Goal: Transaction & Acquisition: Obtain resource

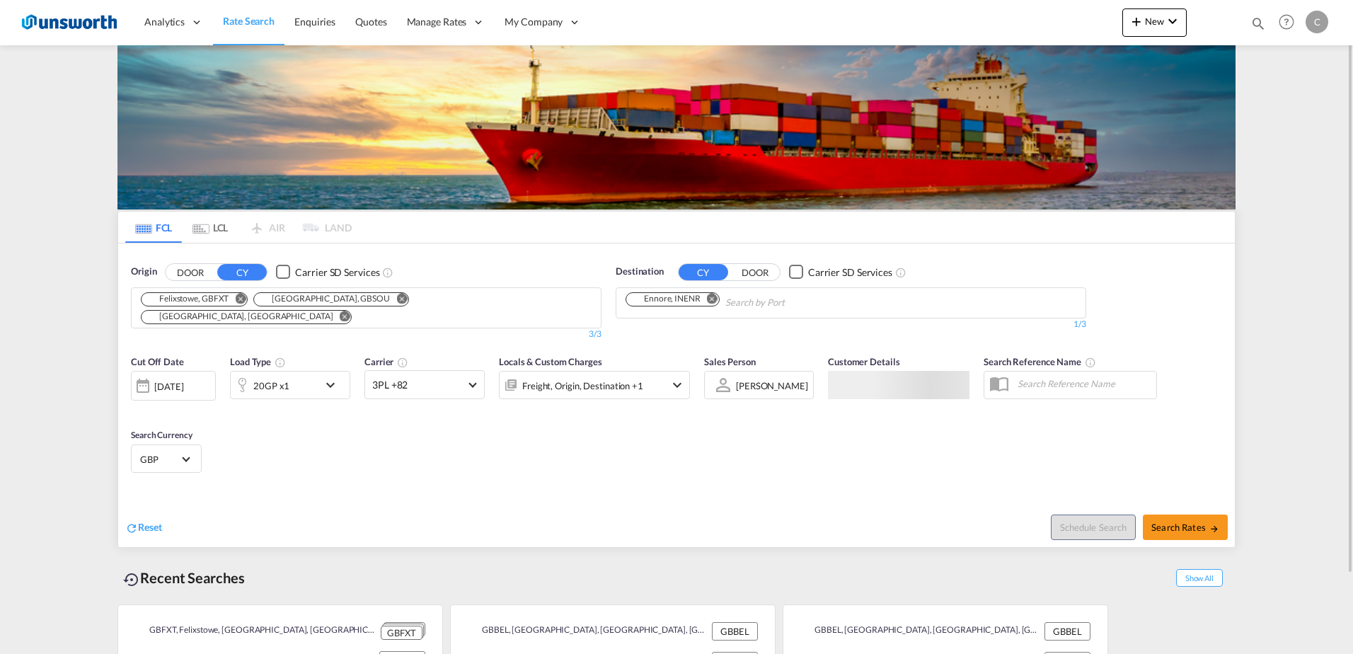
click at [387, 306] on button "Remove" at bounding box center [397, 300] width 21 height 14
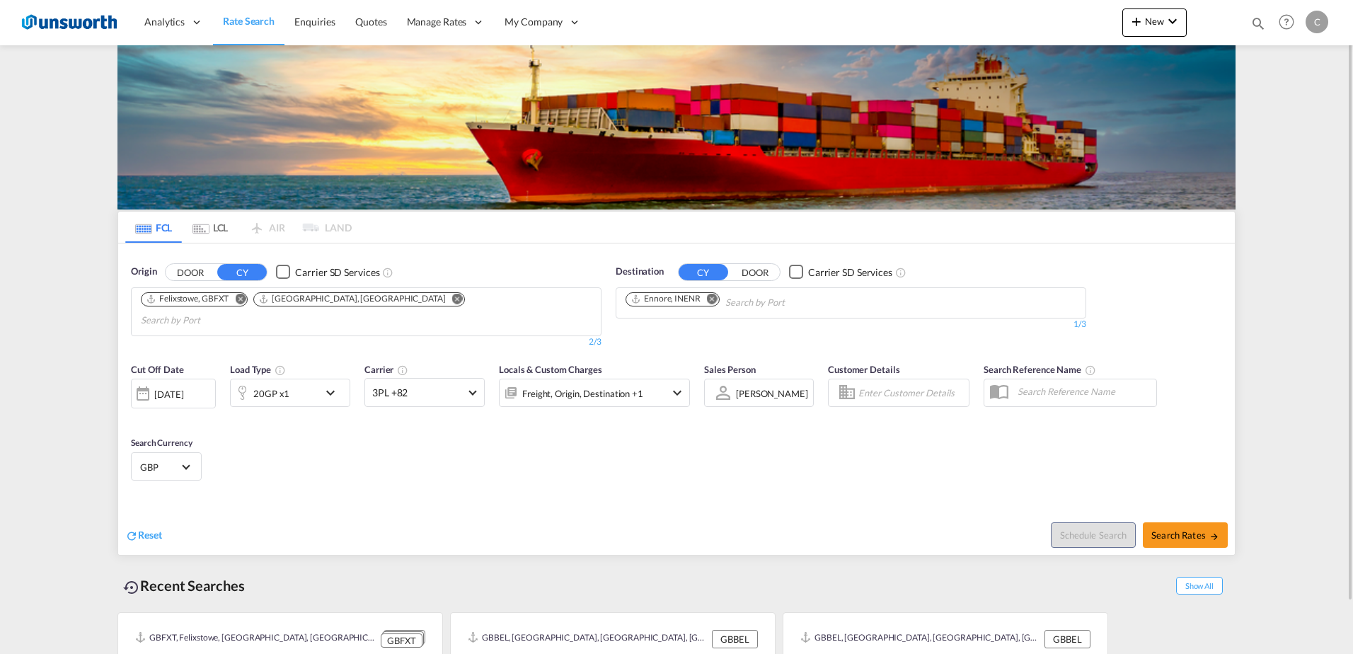
click at [275, 309] on input "Chips input." at bounding box center [208, 320] width 134 height 23
type input "gbsou"
click at [461, 333] on div "[GEOGRAPHIC_DATA] [GEOGRAPHIC_DATA] GBSOU" at bounding box center [518, 335] width 269 height 42
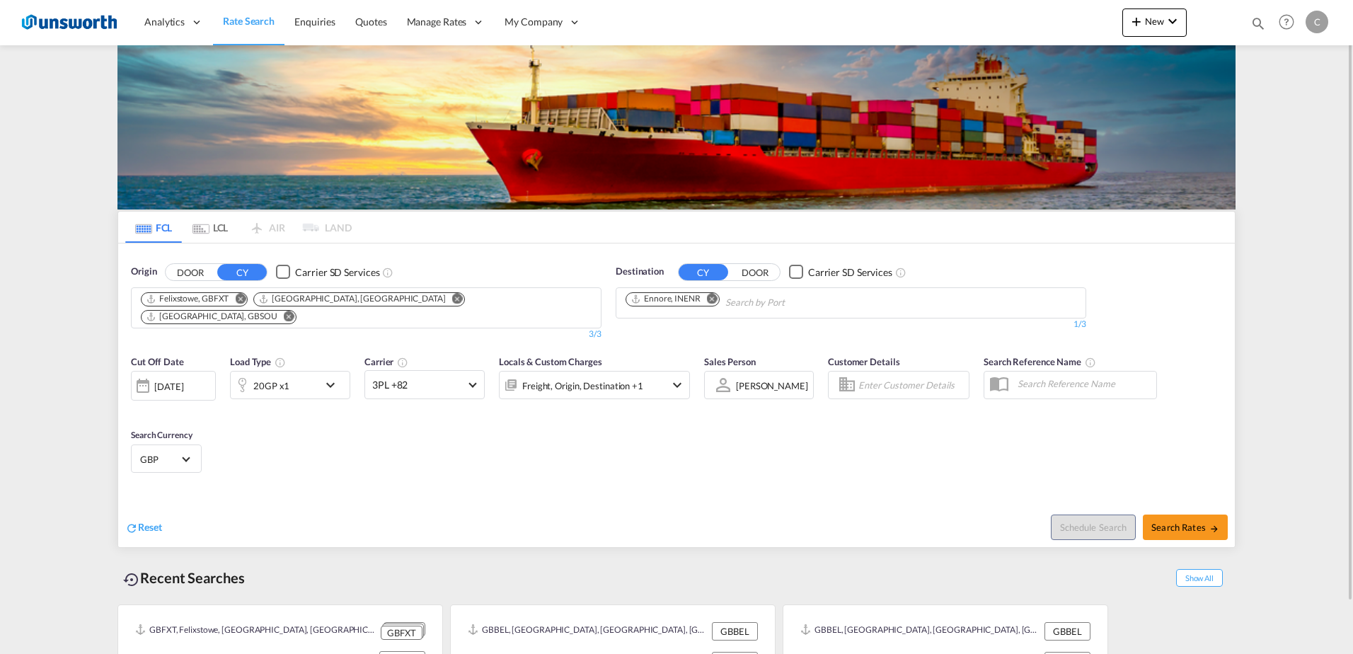
click at [713, 295] on md-icon "Remove" at bounding box center [712, 298] width 11 height 11
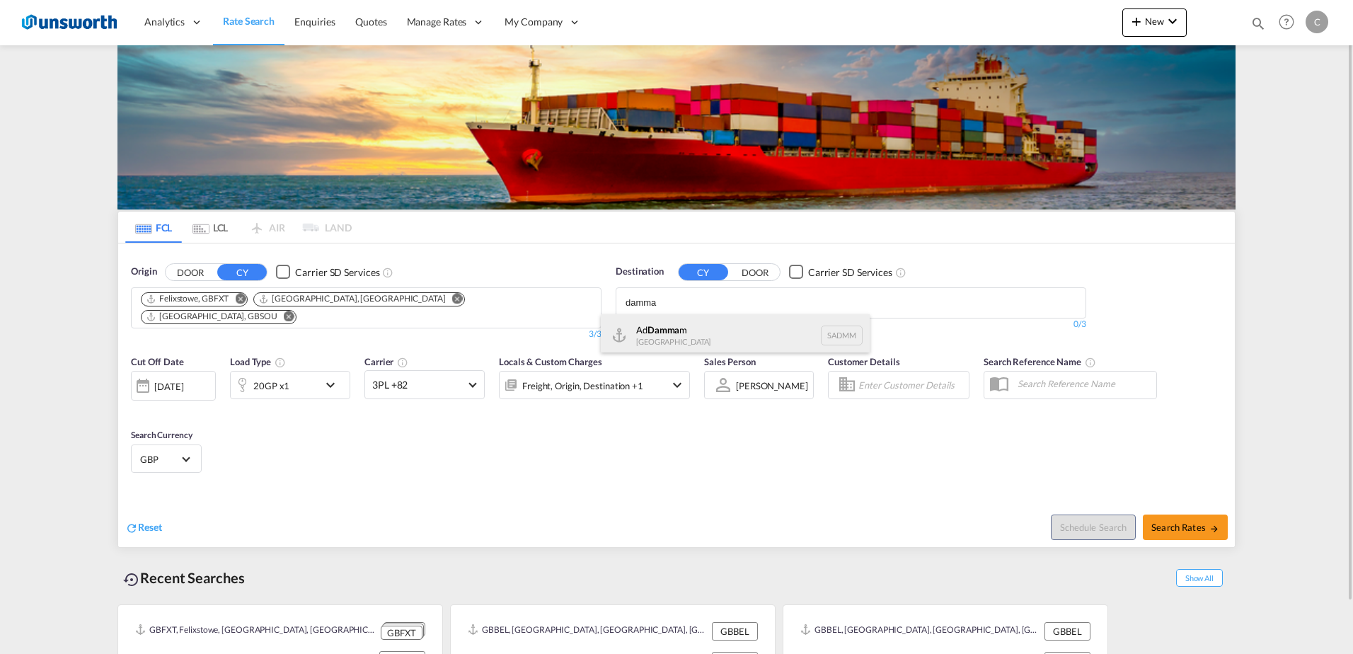
type input "damma"
click at [693, 329] on div "Ad Damma m [GEOGRAPHIC_DATA] [GEOGRAPHIC_DATA]" at bounding box center [735, 335] width 269 height 42
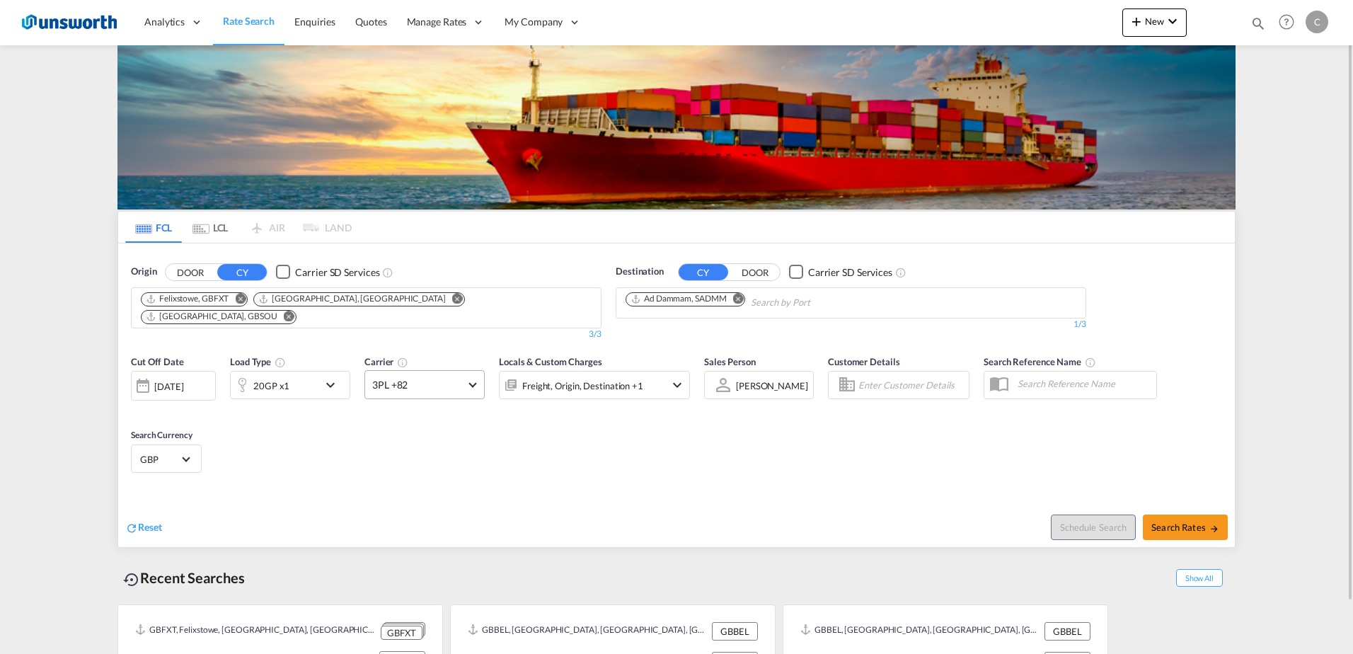
click at [470, 378] on md-select-value "3PL +82" at bounding box center [424, 385] width 119 height 28
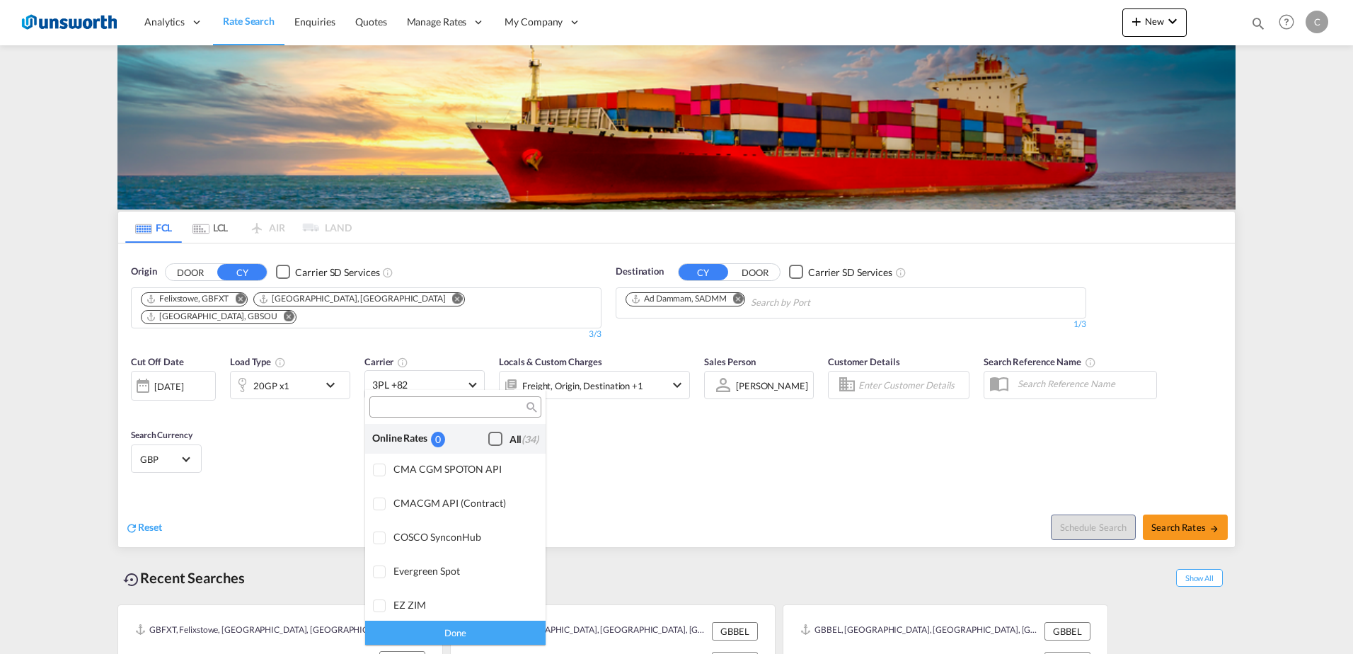
click at [488, 437] on div "Checkbox No Ink" at bounding box center [495, 439] width 14 height 14
click at [488, 626] on div "Done" at bounding box center [455, 632] width 180 height 25
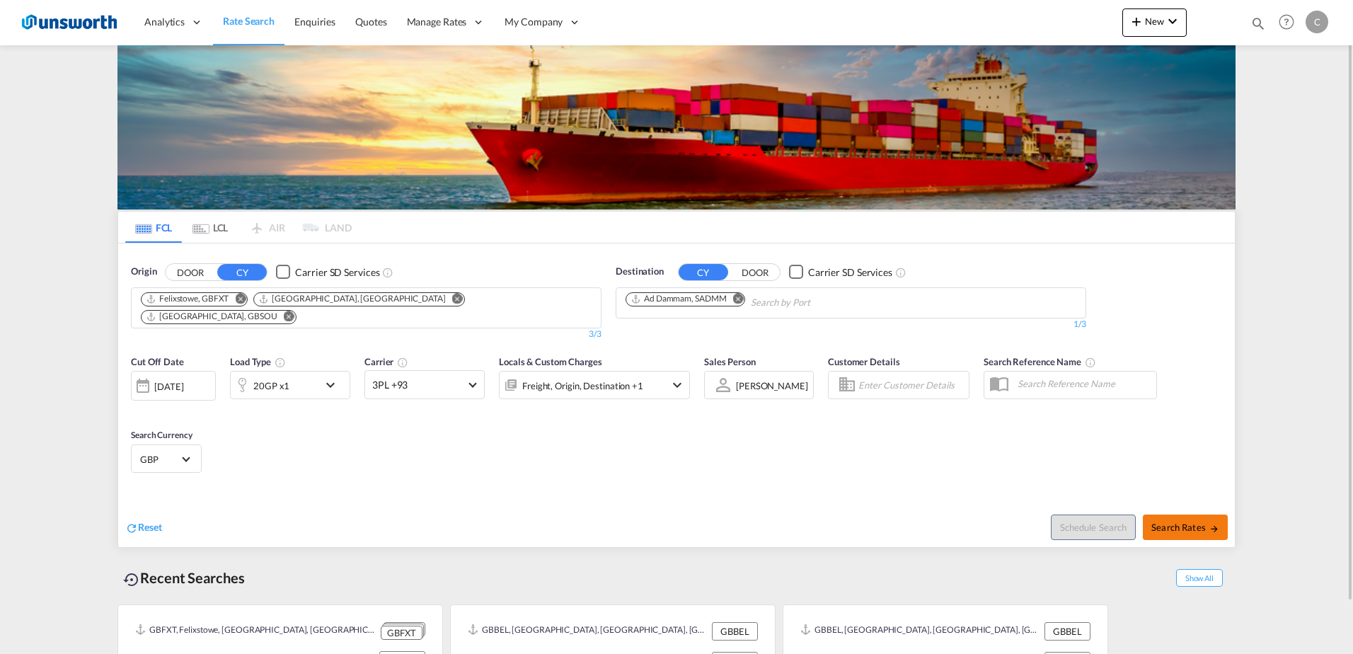
click at [1180, 521] on span "Search Rates" at bounding box center [1185, 526] width 68 height 11
type input "GBFXT,GBLGP,GBSOU to SADMM / [DATE]"
